Goal: Task Accomplishment & Management: Manage account settings

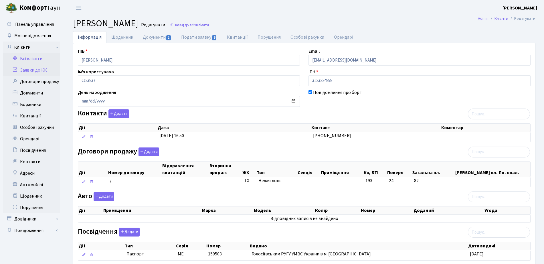
click at [37, 73] on link "Заявки до КК" at bounding box center [31, 69] width 57 height 11
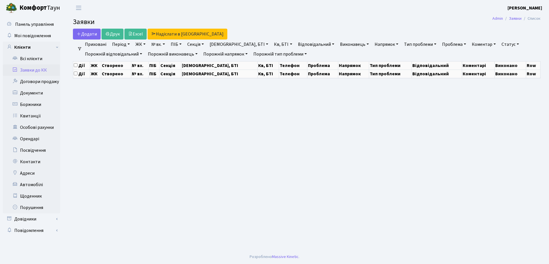
select select "25"
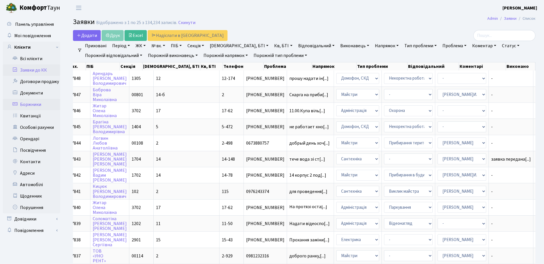
click at [27, 104] on link "Боржники" at bounding box center [31, 104] width 57 height 11
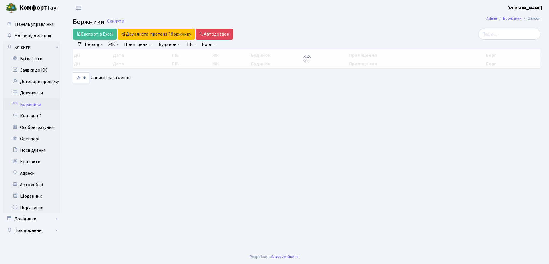
select select "25"
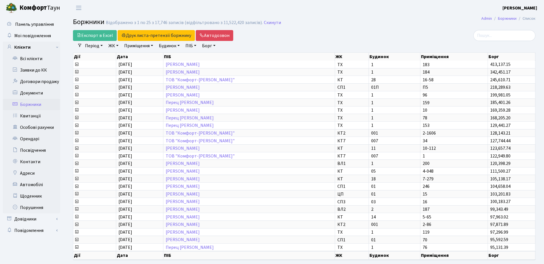
click at [114, 46] on link "ЖК" at bounding box center [113, 46] width 15 height 10
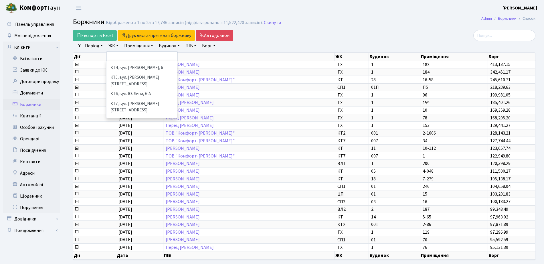
scroll to position [65, 0]
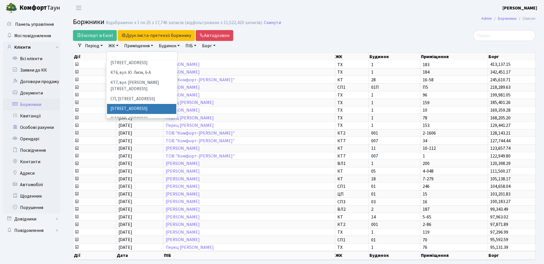
click at [149, 104] on li "СП1, Столичне шосе, 1" at bounding box center [141, 109] width 69 height 10
select select "307"
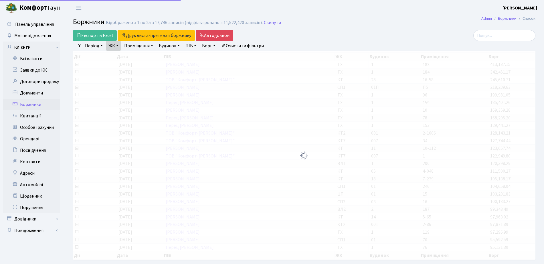
click at [119, 47] on link "ЖК" at bounding box center [113, 46] width 15 height 10
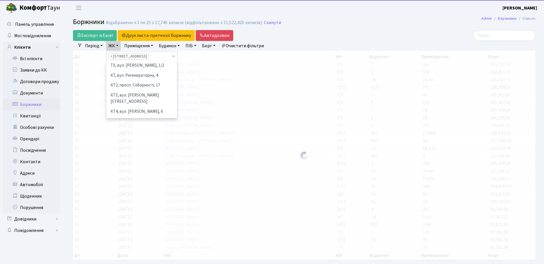
scroll to position [79, 0]
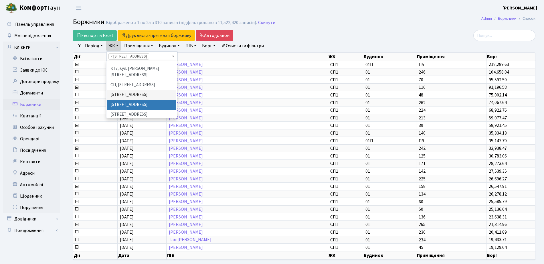
click at [136, 100] on li "СП2, Столичне шосе, 1А" at bounding box center [141, 105] width 69 height 10
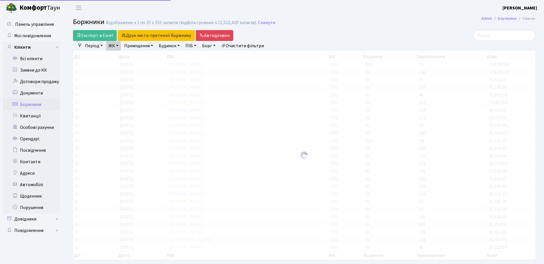
click at [116, 45] on link "ЖК" at bounding box center [113, 46] width 15 height 10
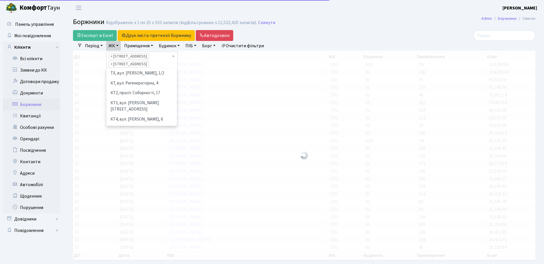
scroll to position [69, 0]
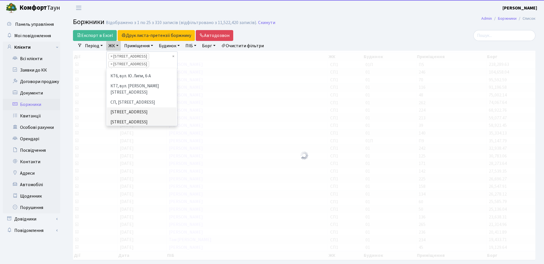
click at [123, 127] on li "СП3, Столичне шосе, 3" at bounding box center [141, 132] width 69 height 10
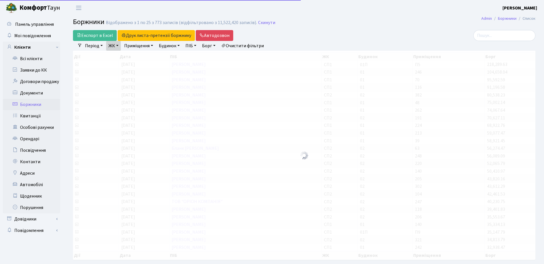
click at [115, 46] on link "ЖК" at bounding box center [113, 46] width 15 height 10
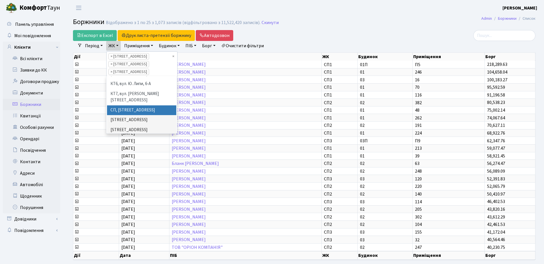
scroll to position [105, 0]
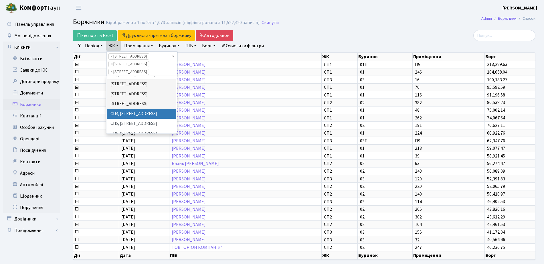
click at [149, 109] on li "СП4, Столичне шосе, 5" at bounding box center [141, 114] width 69 height 10
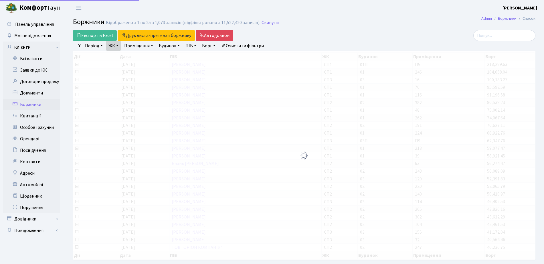
click at [113, 46] on link "ЖК" at bounding box center [113, 46] width 15 height 10
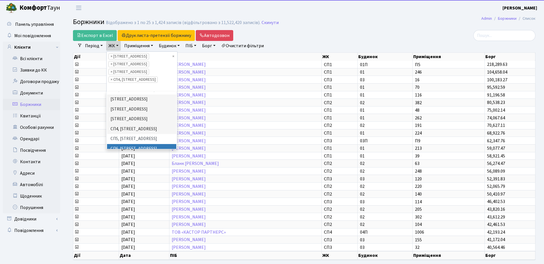
scroll to position [105, 0]
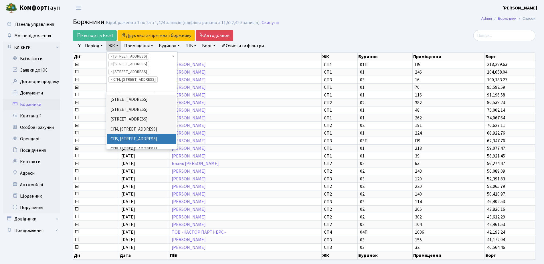
click at [133, 134] on li "СП5, Столичне шосе, 3-А" at bounding box center [141, 139] width 69 height 10
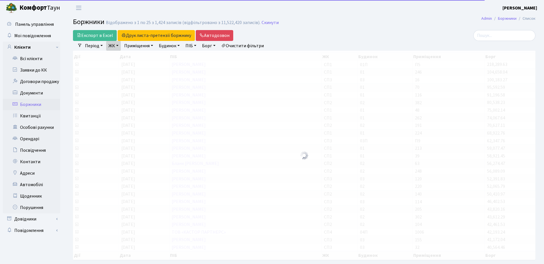
click at [120, 48] on link "ЖК" at bounding box center [113, 46] width 15 height 10
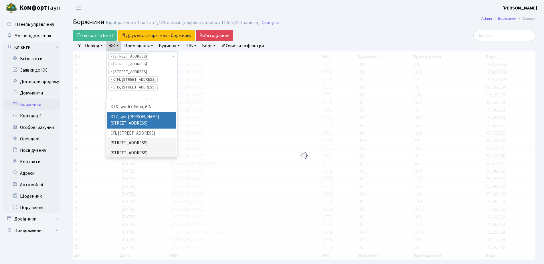
scroll to position [105, 0]
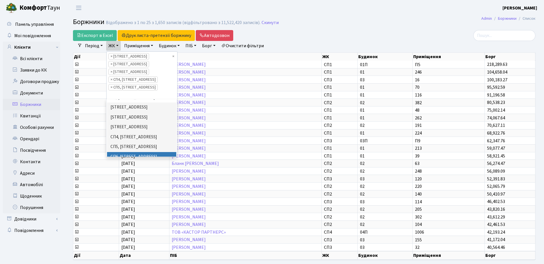
click at [138, 152] on li "СП6, Столичне шосе, 5-А" at bounding box center [141, 157] width 69 height 10
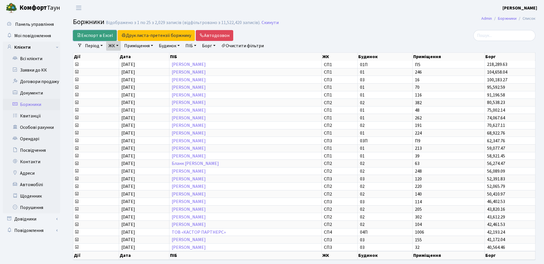
click at [103, 36] on link "Експорт в Excel" at bounding box center [95, 35] width 44 height 11
click at [39, 63] on link "Всі клієнти" at bounding box center [31, 58] width 57 height 11
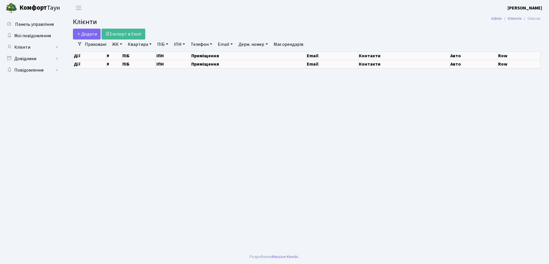
select select "25"
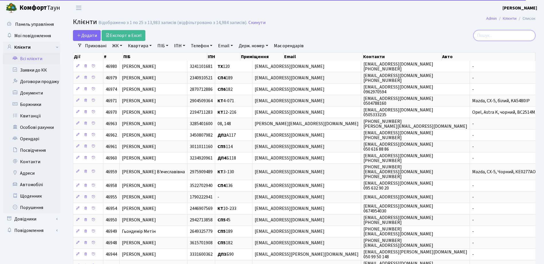
click at [486, 37] on input "search" at bounding box center [504, 35] width 62 height 11
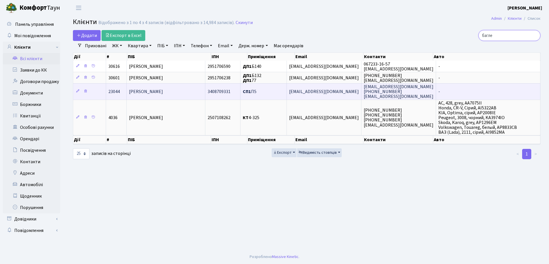
type input "багле"
click at [281, 91] on td "СП1 П5" at bounding box center [264, 91] width 46 height 16
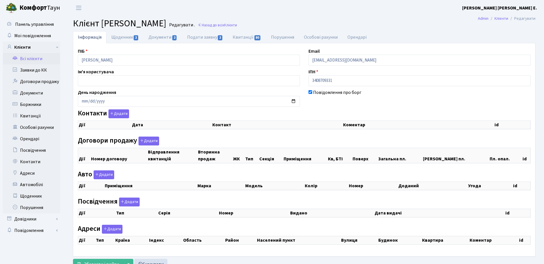
checkbox input "true"
select select "25"
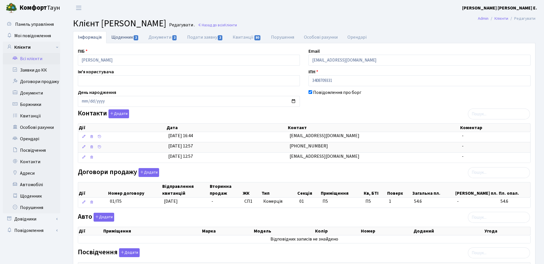
click at [130, 39] on link "Щоденник 2" at bounding box center [124, 37] width 37 height 12
select select "25"
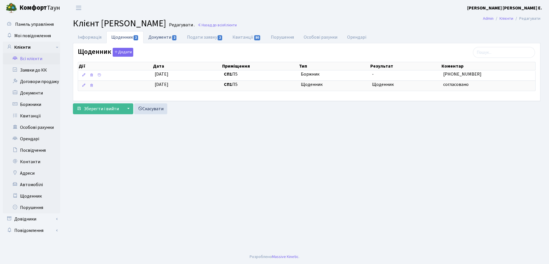
click at [170, 36] on link "Документи 2" at bounding box center [163, 37] width 38 height 12
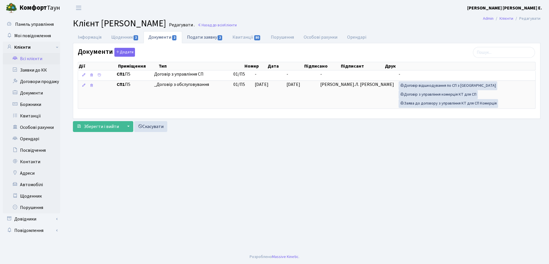
click at [204, 41] on link "Подати заявку 2" at bounding box center [204, 37] width 45 height 12
select select "25"
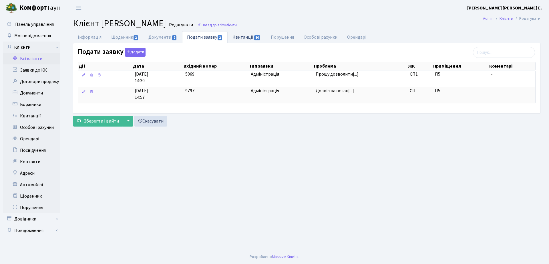
click at [248, 38] on link "Квитанції 80" at bounding box center [247, 37] width 38 height 12
select select "25"
